Goal: Information Seeking & Learning: Learn about a topic

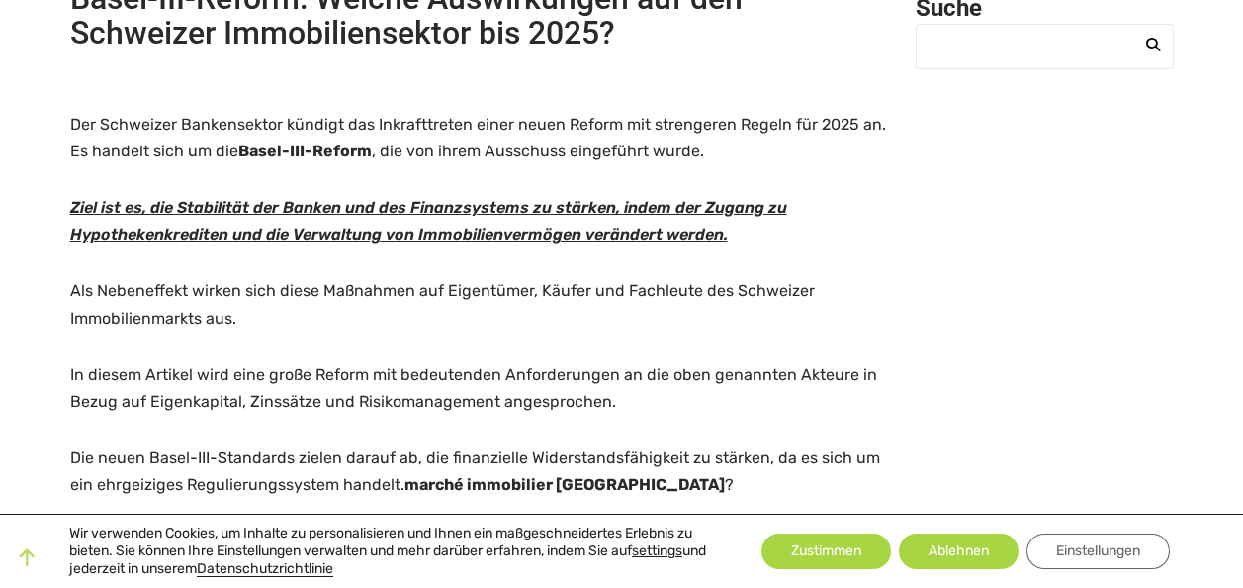
scroll to position [255, 0]
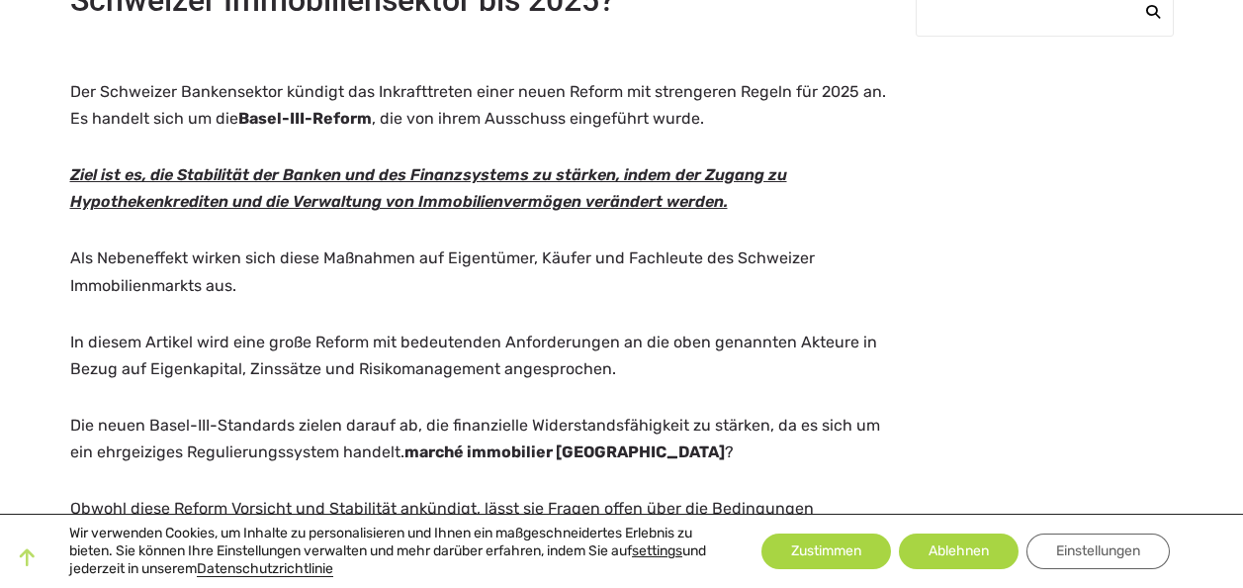
click at [440, 273] on p "Als Nebeneffekt wirken sich diese Maßnahmen auf Eigentümer, Käufer und Fachleut…" at bounding box center [481, 270] width 822 height 53
click at [318, 332] on span "In diesem Artikel wird eine große Reform mit bedeutenden Anforderungen an die o…" at bounding box center [473, 355] width 807 height 46
click at [261, 346] on span "In diesem Artikel wird eine große Reform mit bedeutenden Anforderungen an die o…" at bounding box center [473, 355] width 807 height 46
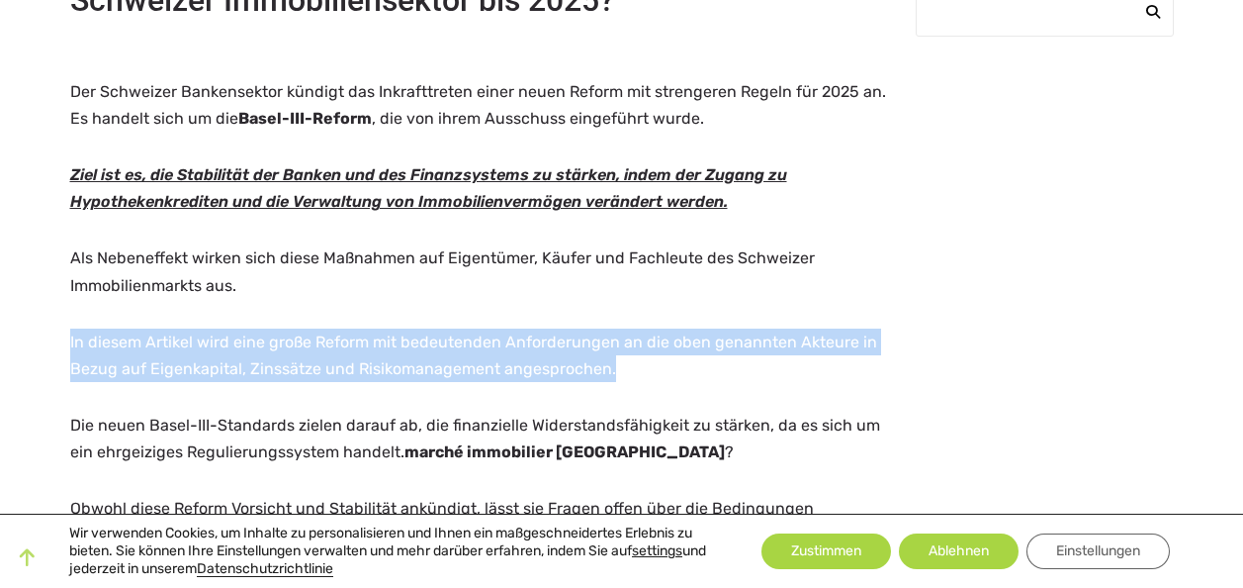
click at [261, 346] on span "In diesem Artikel wird eine große Reform mit bedeutenden Anforderungen an die o…" at bounding box center [473, 355] width 807 height 46
drag, startPoint x: 261, startPoint y: 346, endPoint x: 234, endPoint y: 381, distance: 43.7
click at [234, 381] on p "In diesem Artikel wird eine große Reform mit bedeutenden Anforderungen an die o…" at bounding box center [481, 354] width 822 height 53
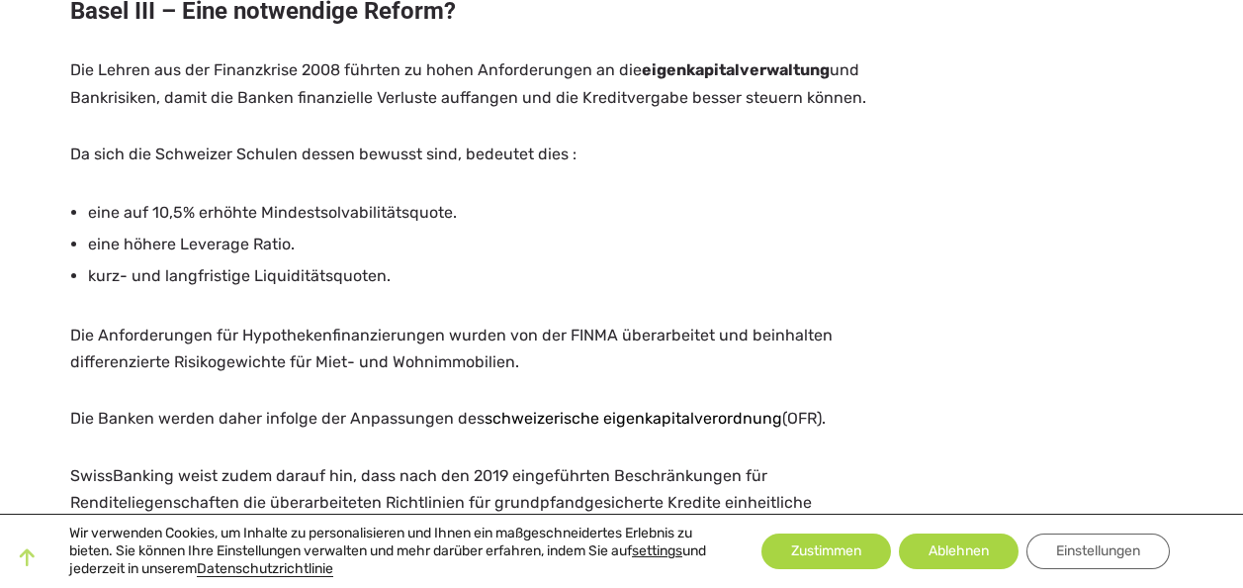
scroll to position [919, 0]
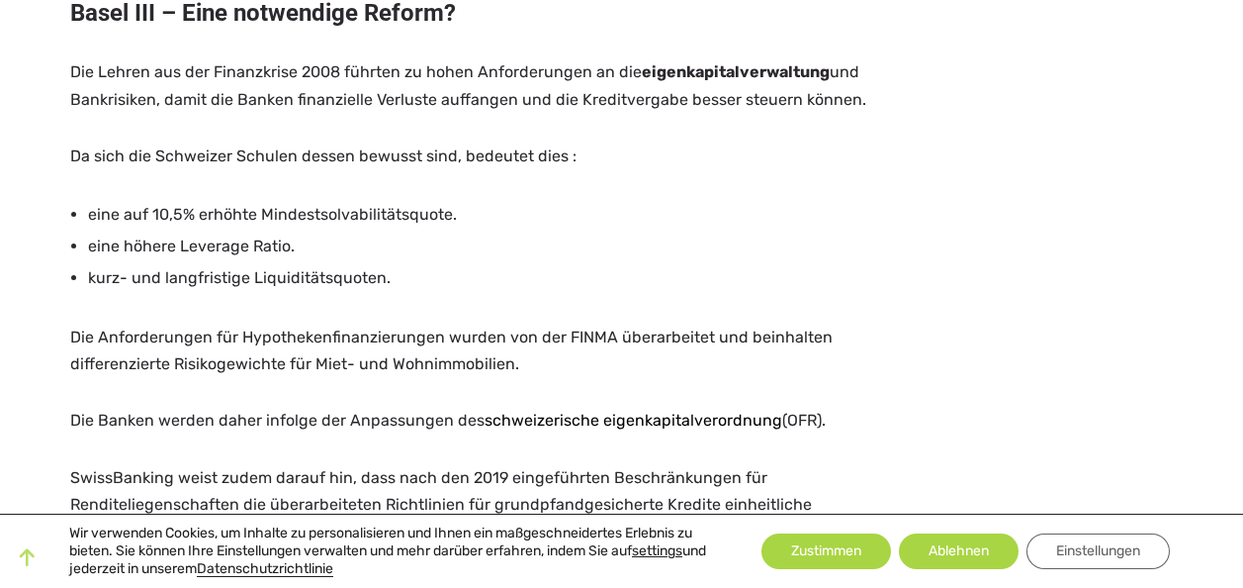
click at [254, 151] on span "Da sich die Schweizer Schulen dessen bewusst sind, bedeutet dies :" at bounding box center [323, 155] width 506 height 19
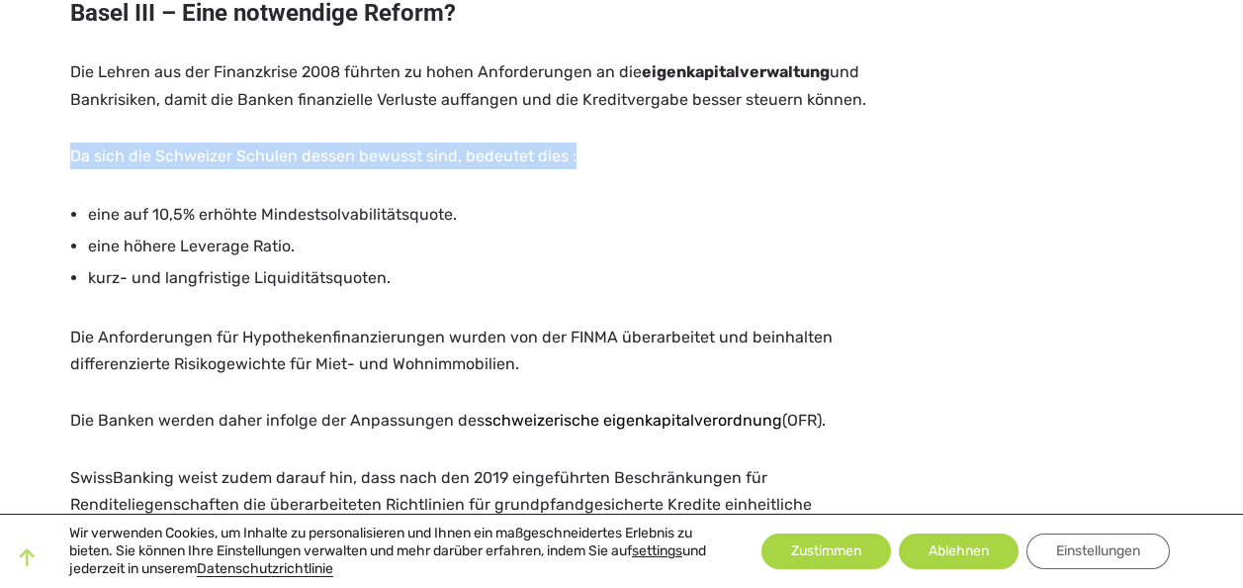
click at [254, 151] on span "Da sich die Schweizer Schulen dessen bewusst sind, bedeutet dies :" at bounding box center [323, 155] width 506 height 19
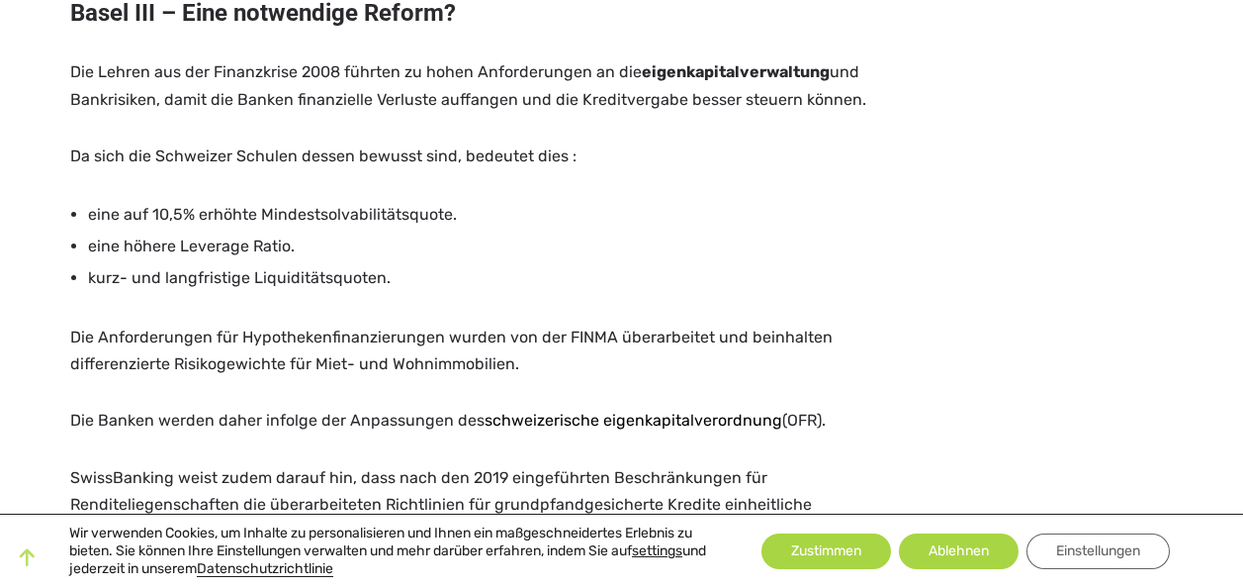
drag, startPoint x: 254, startPoint y: 151, endPoint x: 202, endPoint y: 170, distance: 55.7
click at [173, 215] on span "eine auf 10,5% erhöhte Mindestsolvabilitätsquote." at bounding box center [272, 214] width 369 height 19
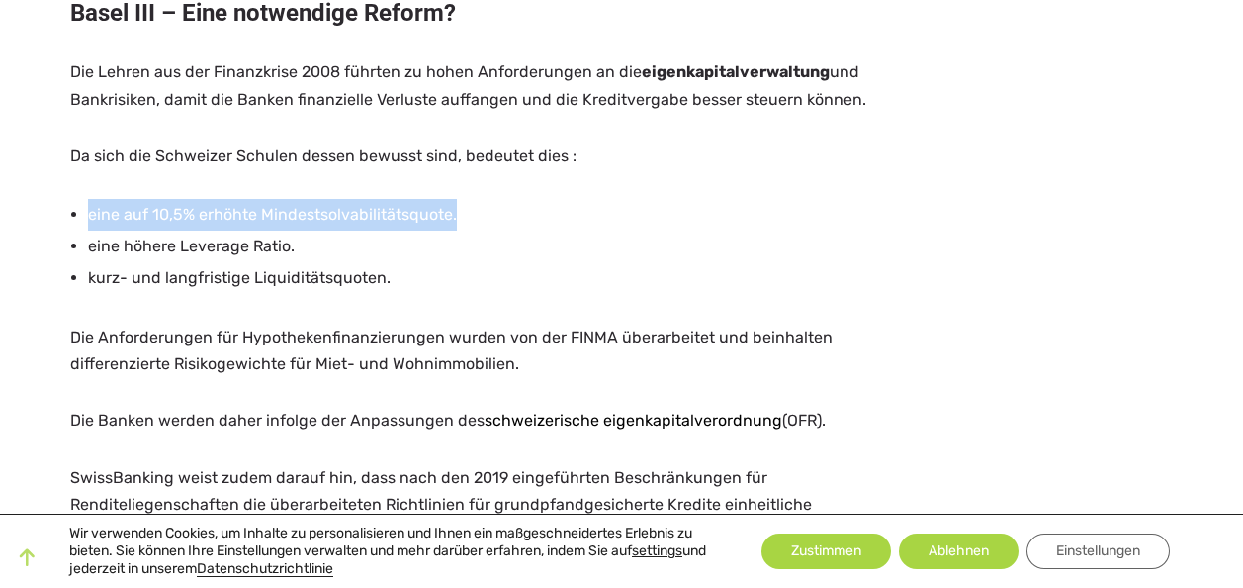
click at [173, 215] on span "eine auf 10,5% erhöhte Mindestsolvabilitätsquote." at bounding box center [272, 214] width 369 height 19
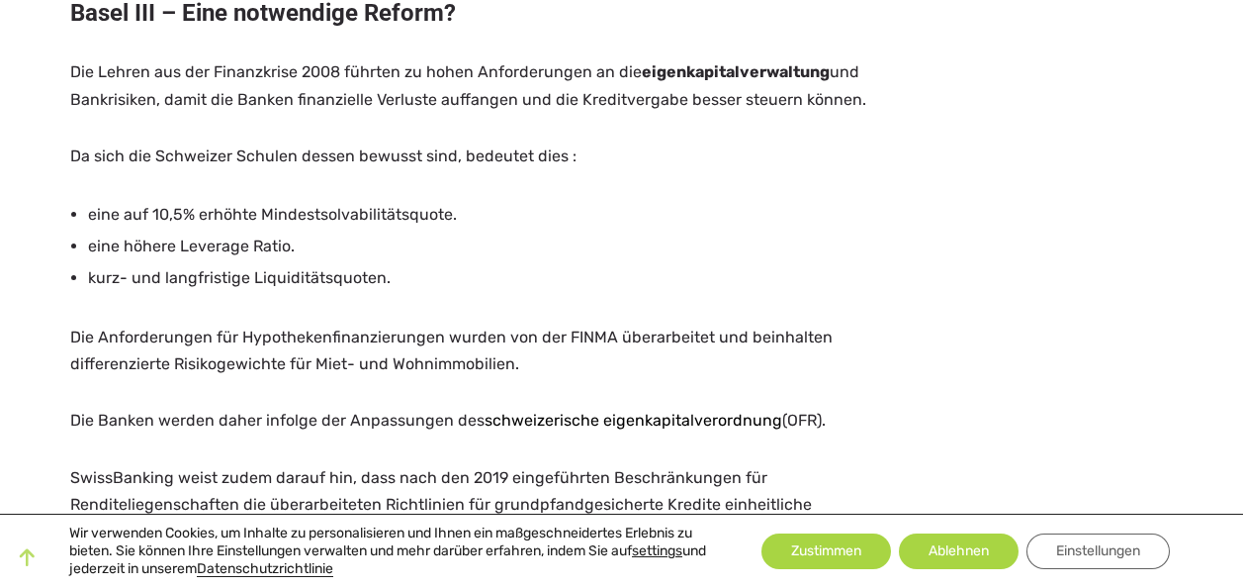
drag, startPoint x: 173, startPoint y: 215, endPoint x: 156, endPoint y: 264, distance: 52.2
click at [156, 264] on li "kurz- und langfristige Liquiditätsquoten." at bounding box center [490, 278] width 804 height 32
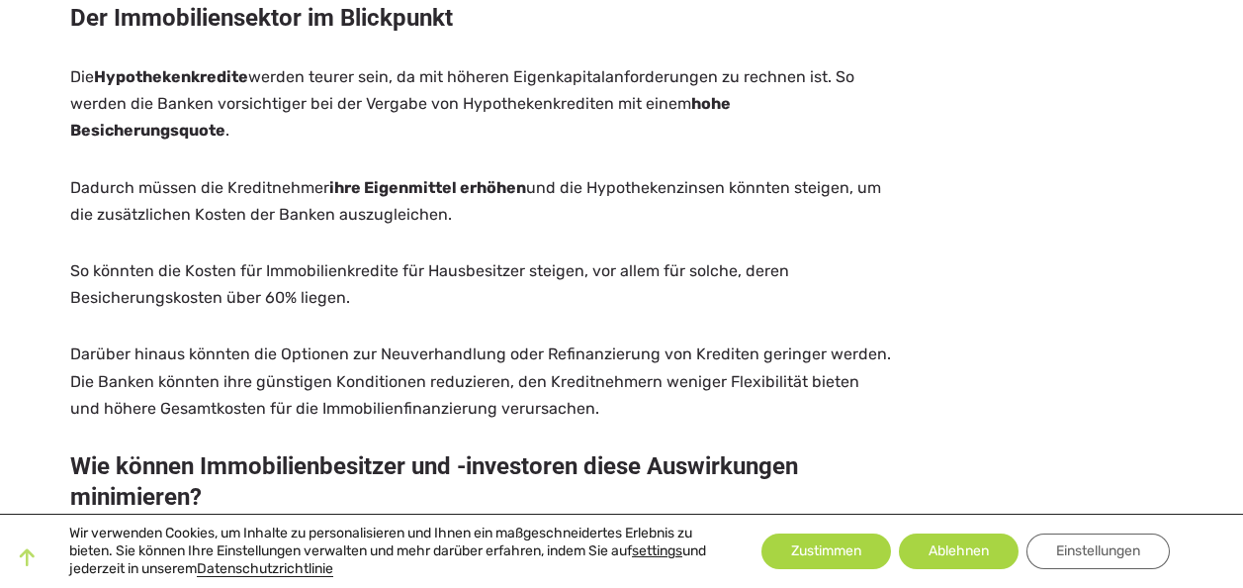
scroll to position [1706, 0]
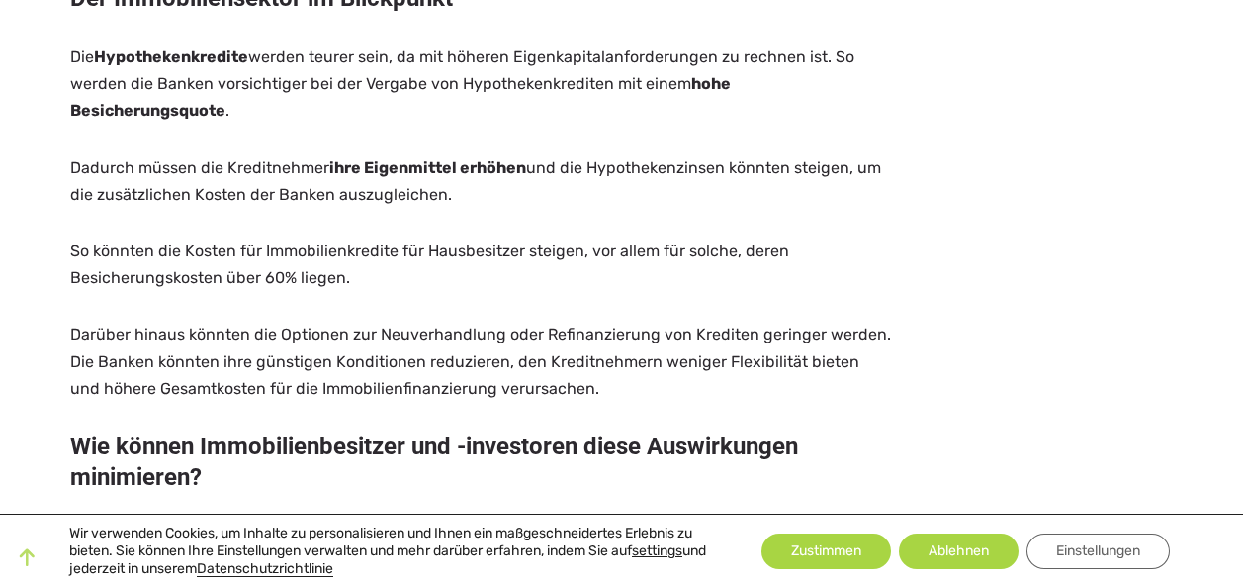
click at [441, 342] on span "Darüber hinaus könnten die Optionen zur Neuverhandlung oder Refinanzierung von …" at bounding box center [480, 360] width 821 height 72
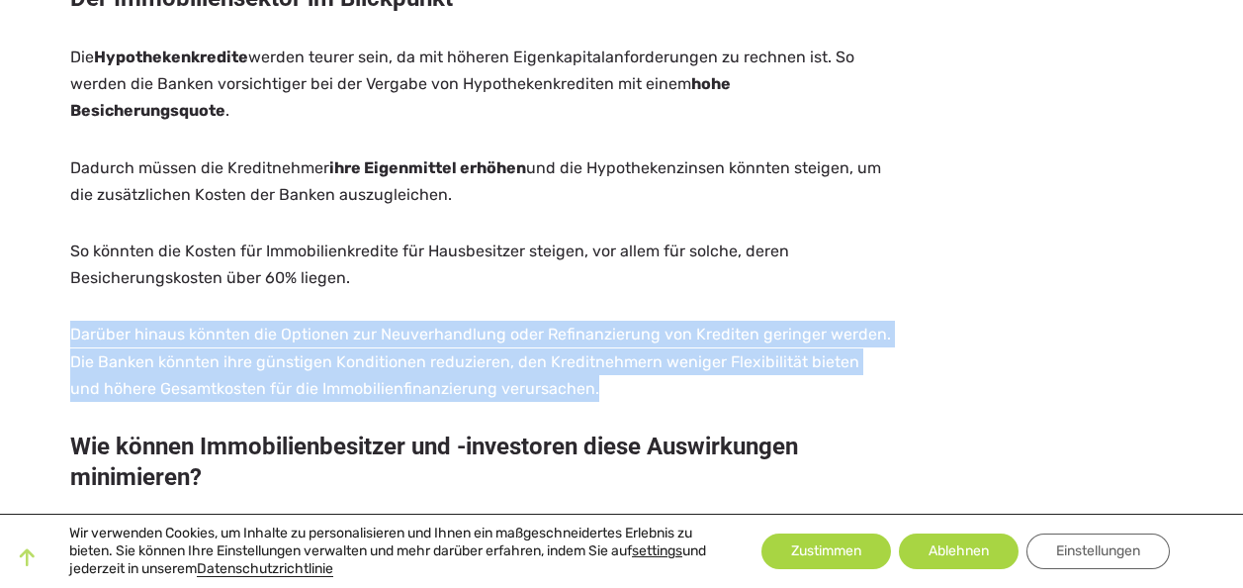
click at [441, 342] on span "Darüber hinaus könnten die Optionen zur Neuverhandlung oder Refinanzierung von …" at bounding box center [480, 360] width 821 height 72
drag, startPoint x: 441, startPoint y: 342, endPoint x: 372, endPoint y: 358, distance: 71.0
click at [372, 358] on span "Darüber hinaus könnten die Optionen zur Neuverhandlung oder Refinanzierung von …" at bounding box center [480, 360] width 821 height 72
click at [333, 364] on span "Darüber hinaus könnten die Optionen zur Neuverhandlung oder Refinanzierung von …" at bounding box center [480, 360] width 821 height 72
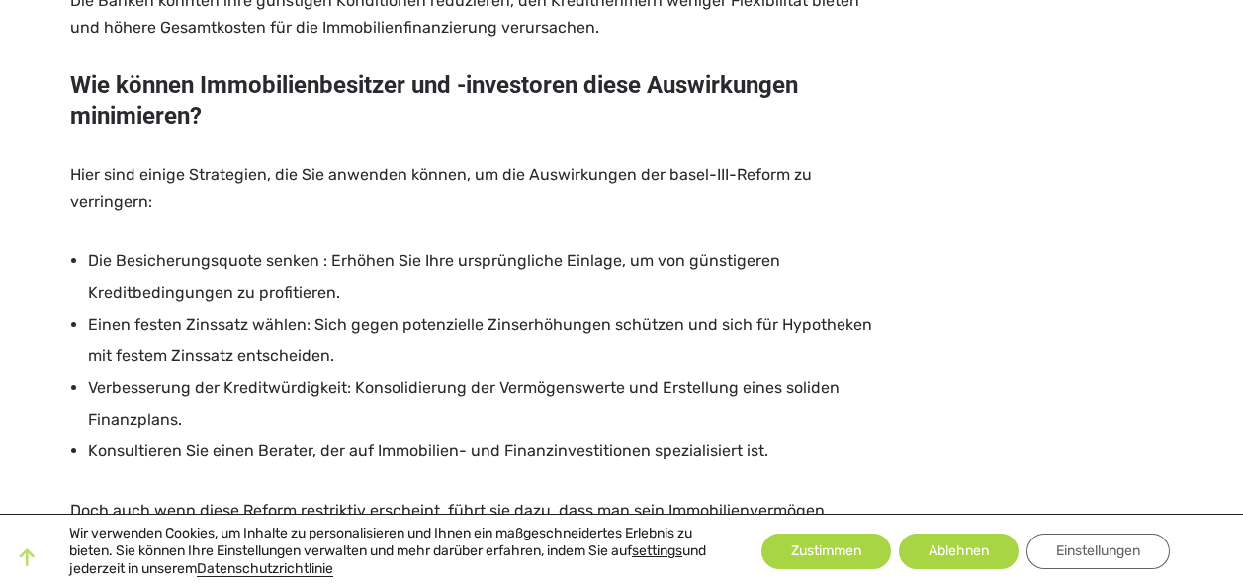
scroll to position [2043, 0]
